Goal: Task Accomplishment & Management: Manage account settings

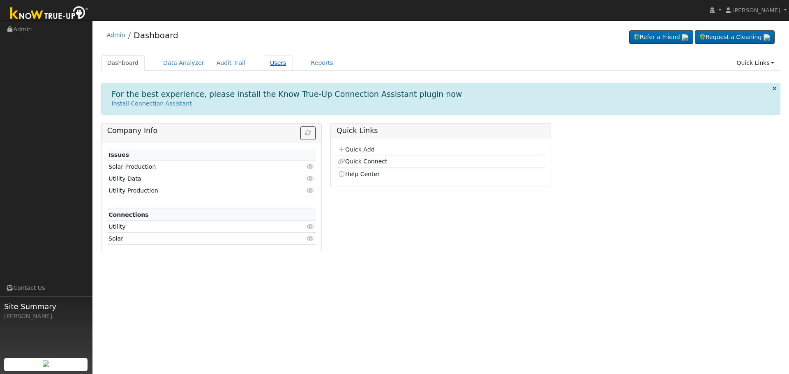
click at [264, 65] on link "Users" at bounding box center [278, 62] width 29 height 15
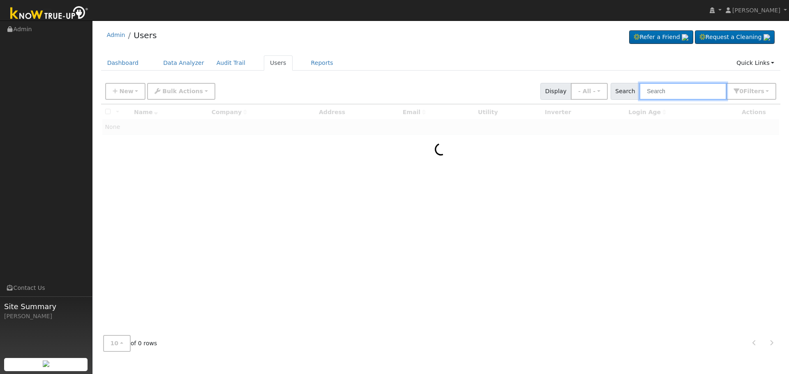
click at [688, 88] on input "text" at bounding box center [682, 91] width 87 height 17
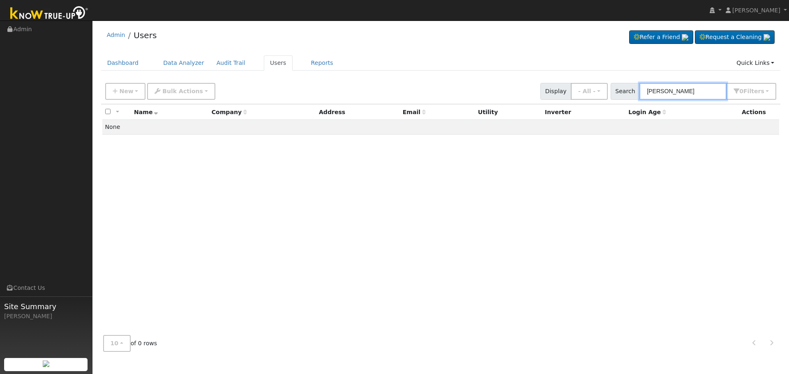
click at [659, 91] on input "[PERSON_NAME]" at bounding box center [682, 91] width 87 height 17
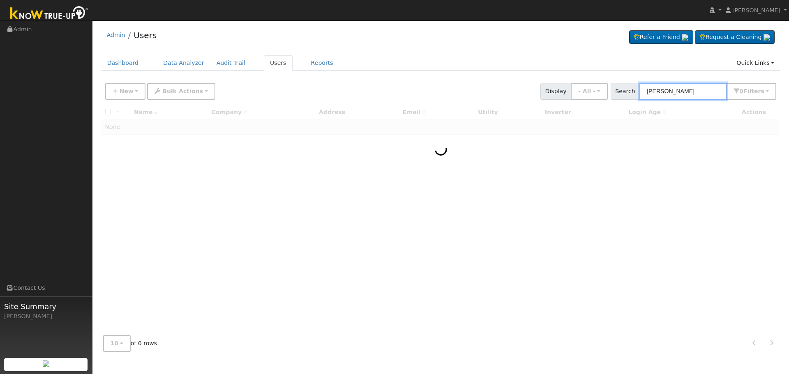
click at [696, 97] on input "[PERSON_NAME]" at bounding box center [682, 91] width 87 height 17
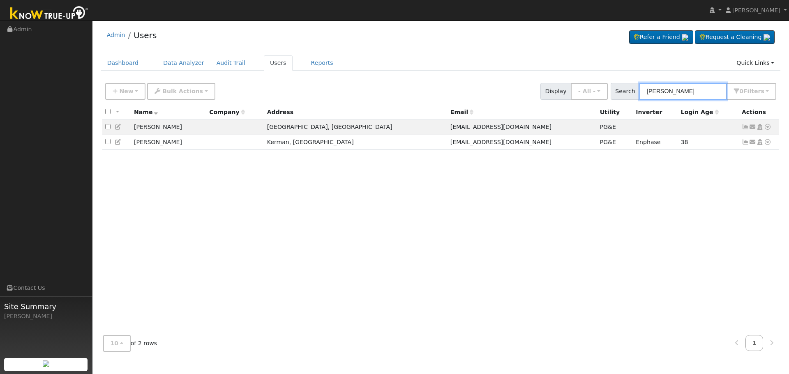
type input "[PERSON_NAME]"
click at [768, 127] on icon at bounding box center [767, 127] width 7 height 6
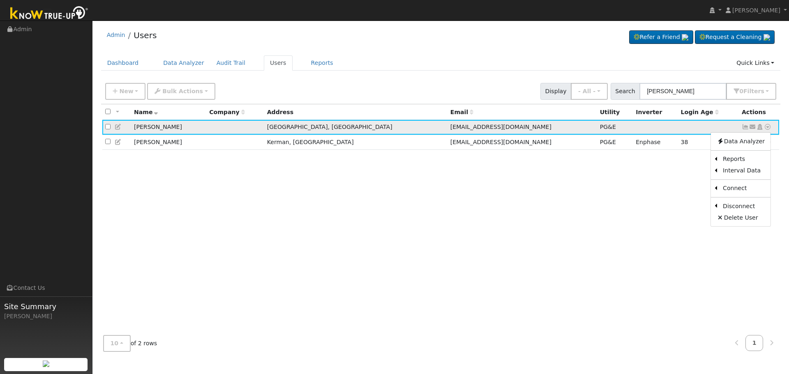
click at [119, 129] on icon at bounding box center [118, 127] width 7 height 6
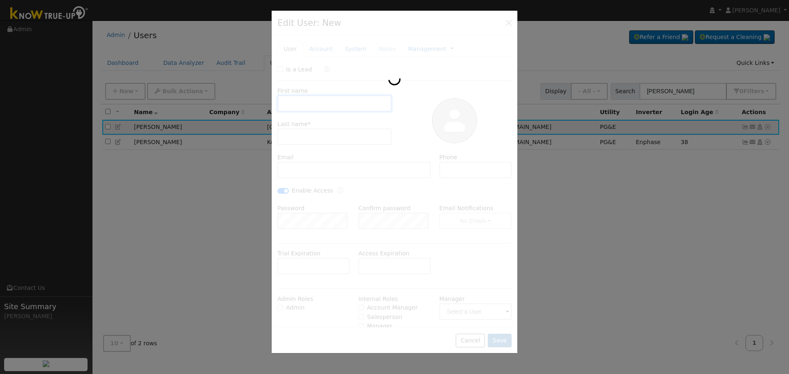
type input "[DATE]"
type input "Oscar"
type input "[PERSON_NAME]"
type input "[EMAIL_ADDRESS][DOMAIN_NAME]"
type input "[PHONE_NUMBER]"
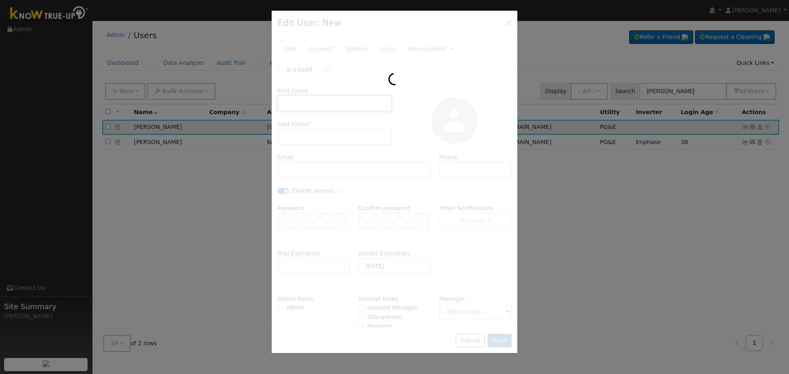
checkbox input "true"
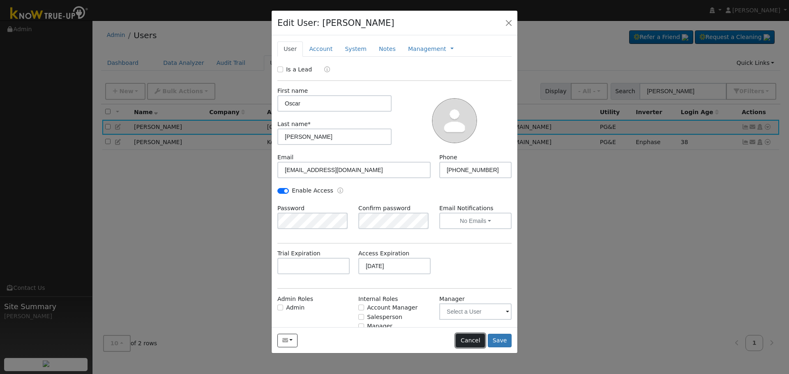
click at [470, 342] on button "Cancel" at bounding box center [470, 341] width 29 height 14
